Goal: Book appointment/travel/reservation

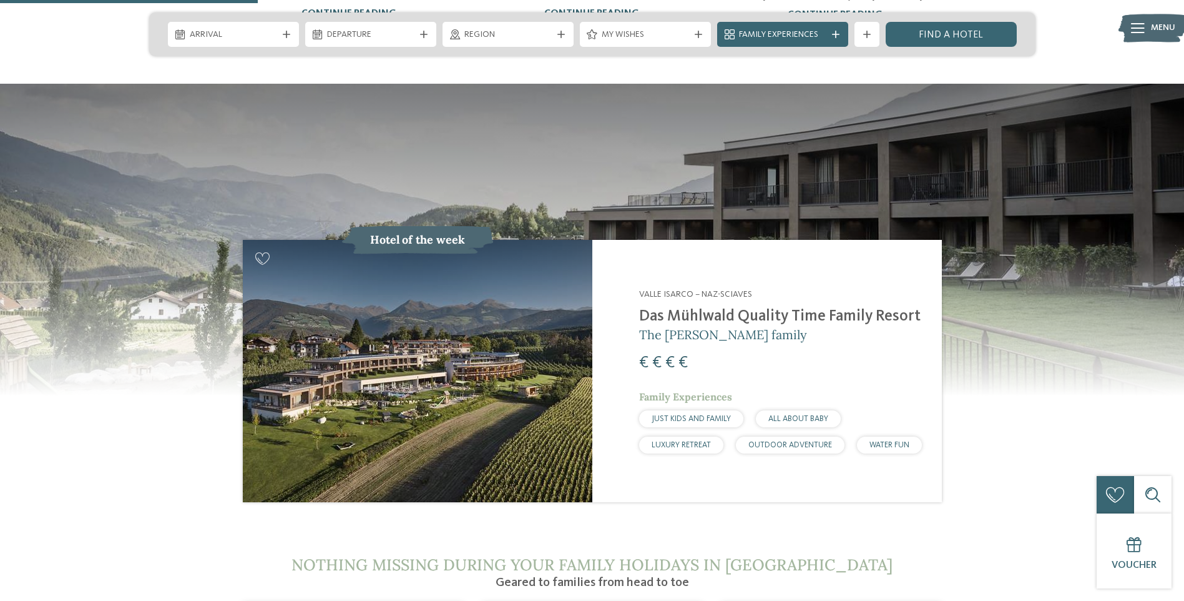
scroll to position [1249, 0]
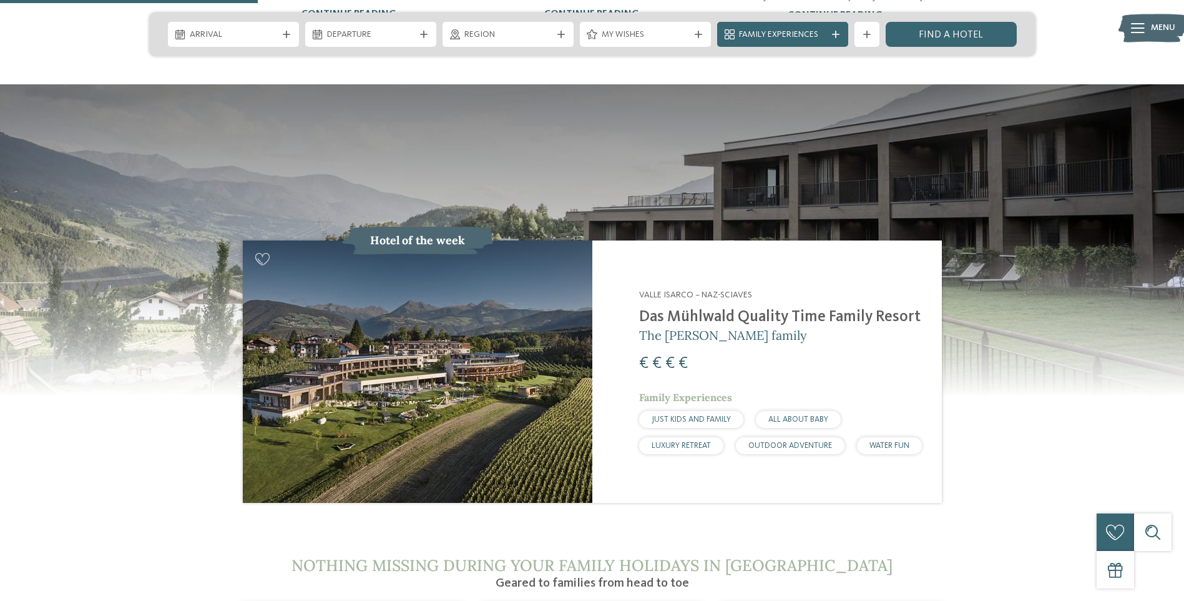
click at [682, 415] on span "JUST KIDS AND FAMILY" at bounding box center [691, 419] width 79 height 8
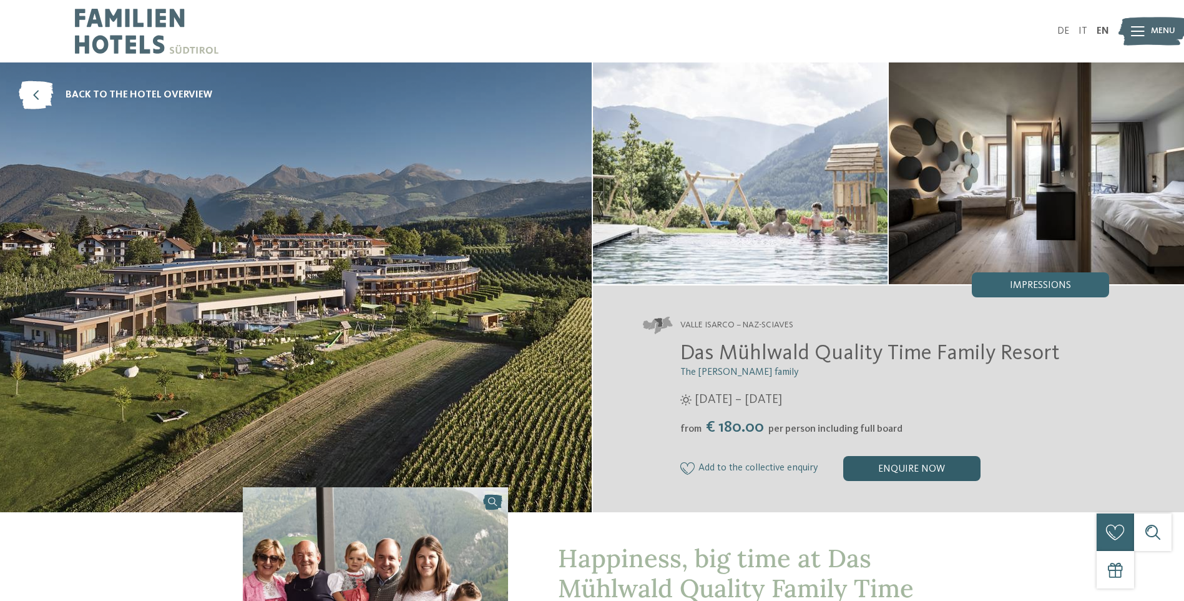
click at [910, 466] on div "enquire now" at bounding box center [912, 468] width 137 height 25
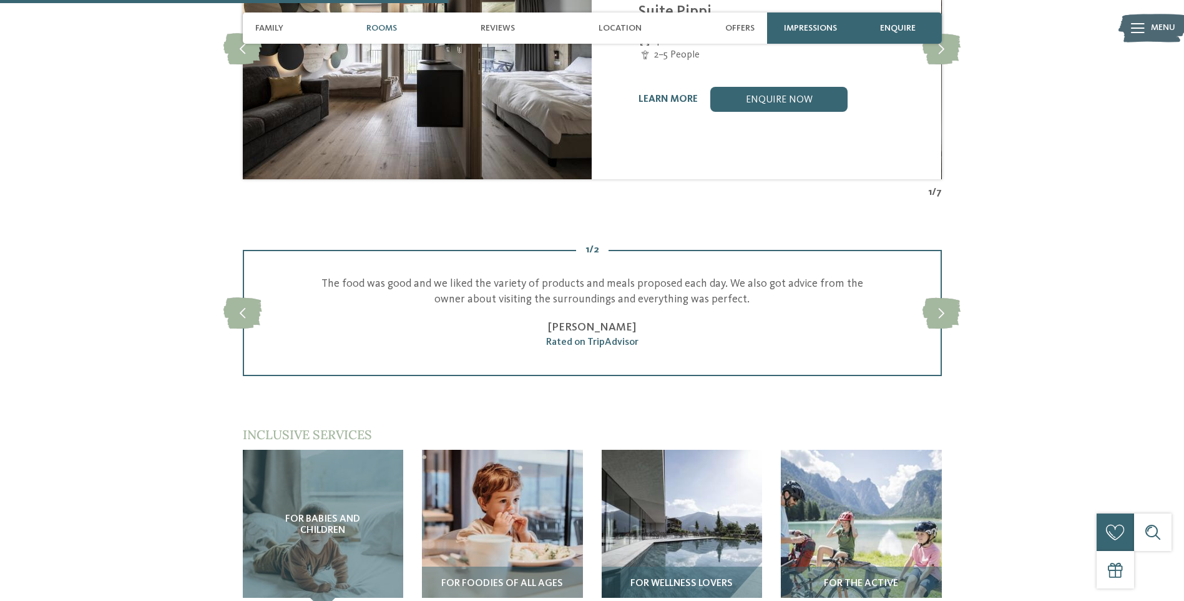
scroll to position [1607, 0]
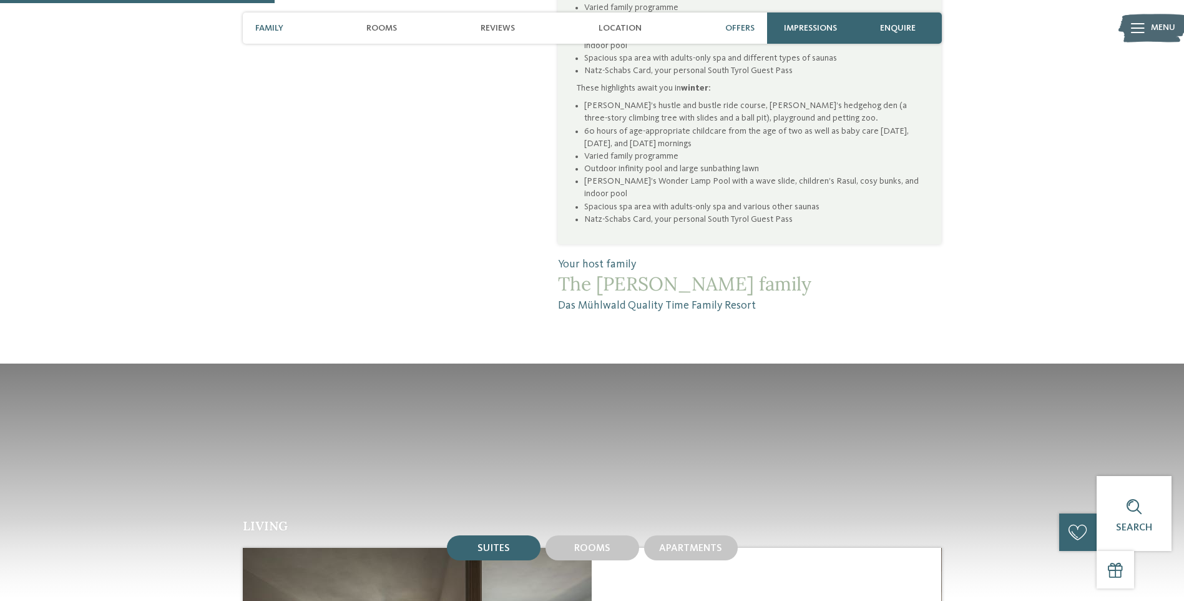
click at [734, 31] on span "Offers" at bounding box center [740, 28] width 29 height 11
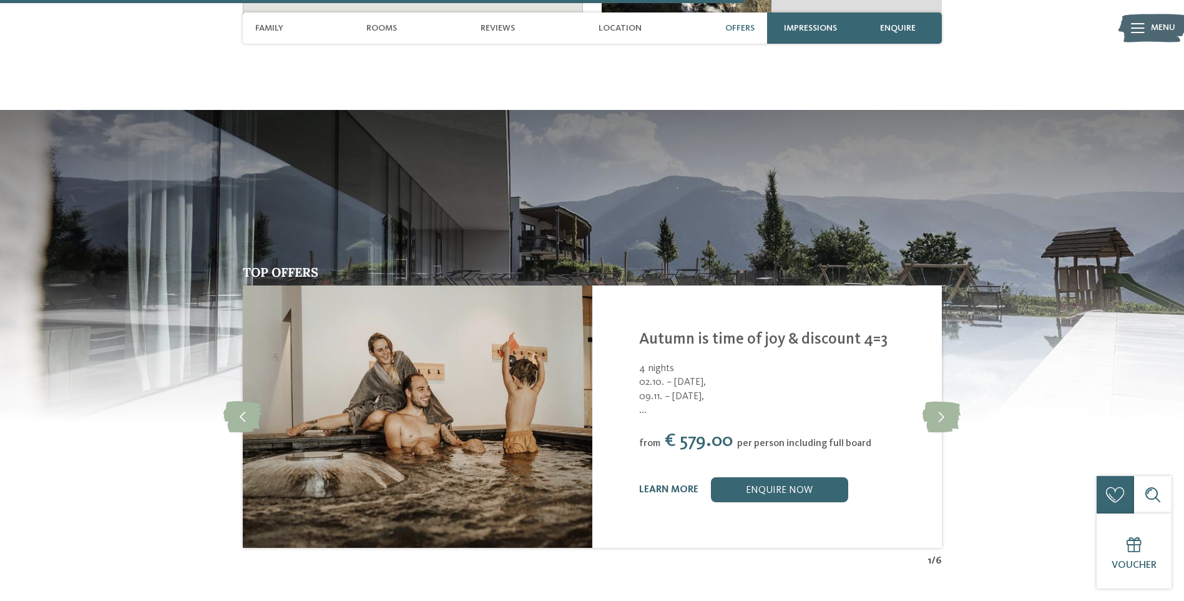
scroll to position [2722, 0]
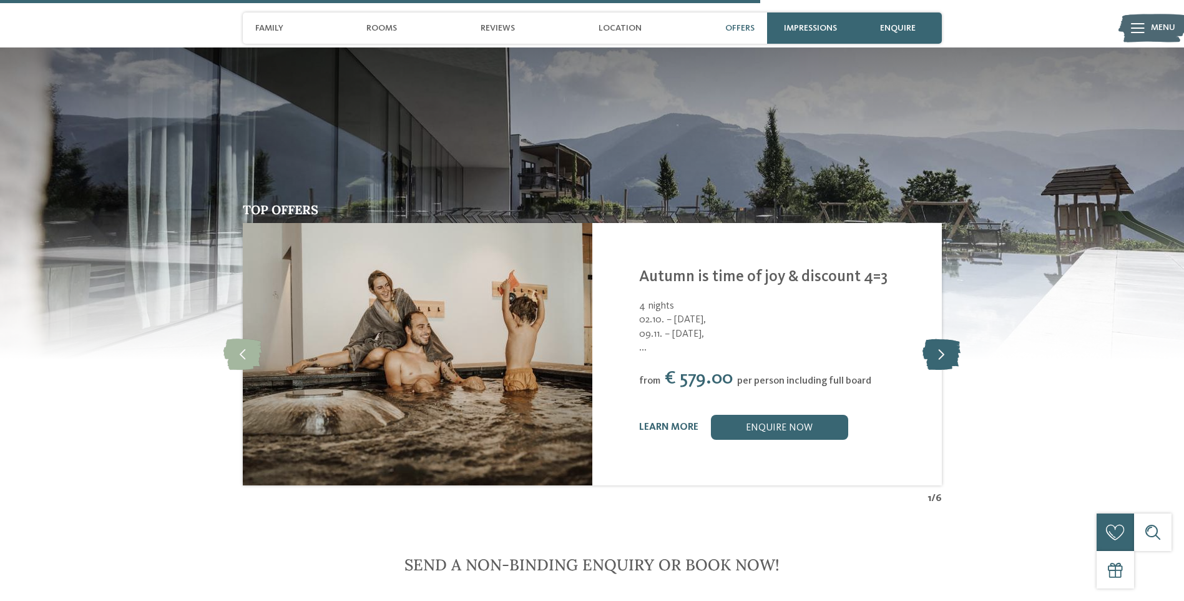
click at [935, 338] on icon at bounding box center [942, 353] width 38 height 31
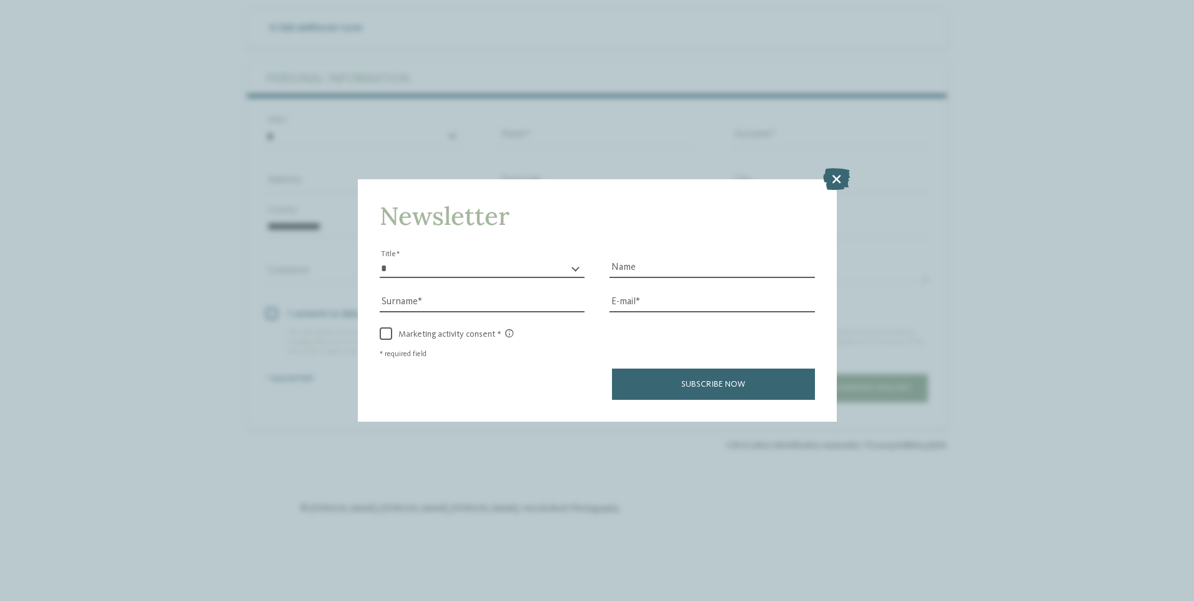
scroll to position [3693, 0]
